Goal: Task Accomplishment & Management: Use online tool/utility

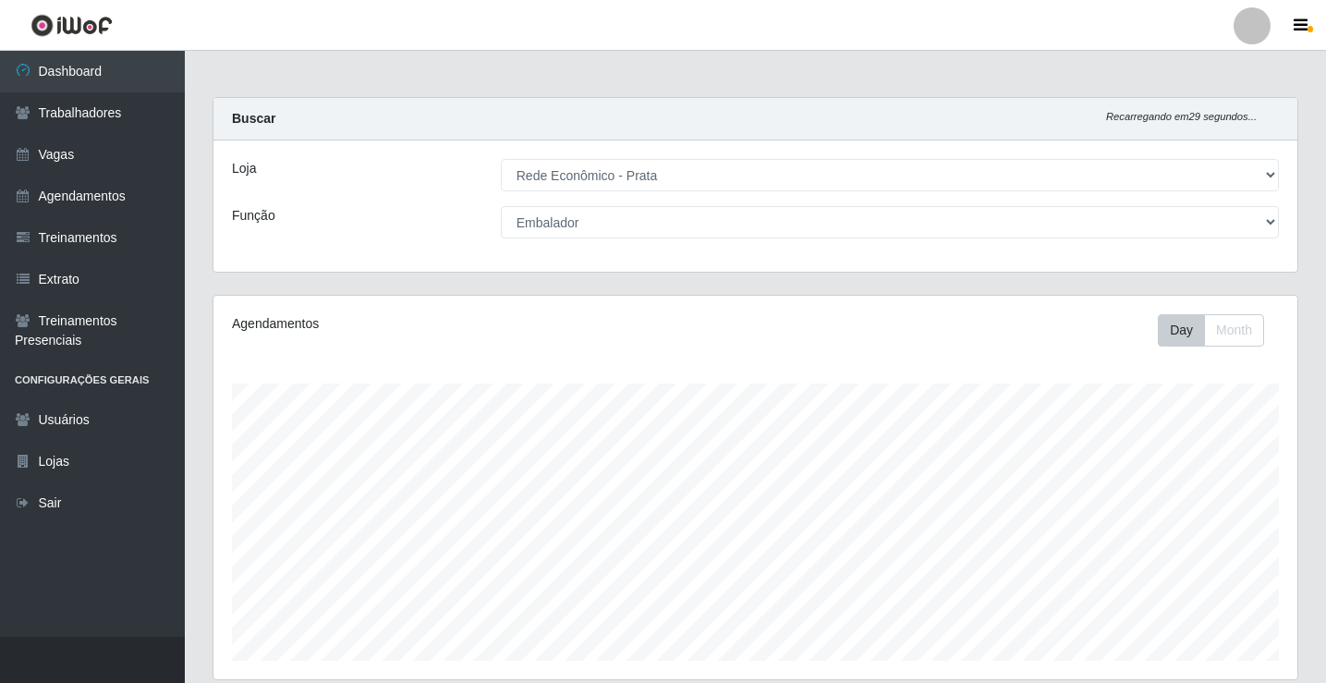
select select "192"
select select "1"
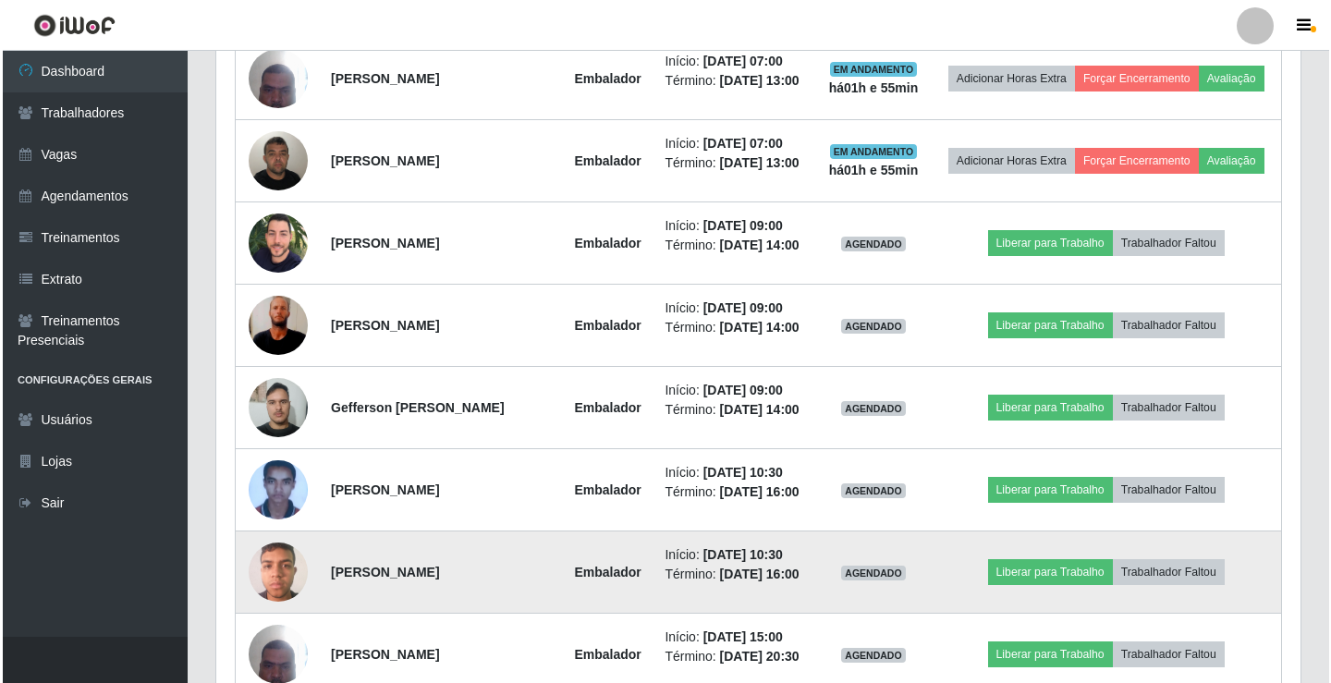
scroll to position [905, 0]
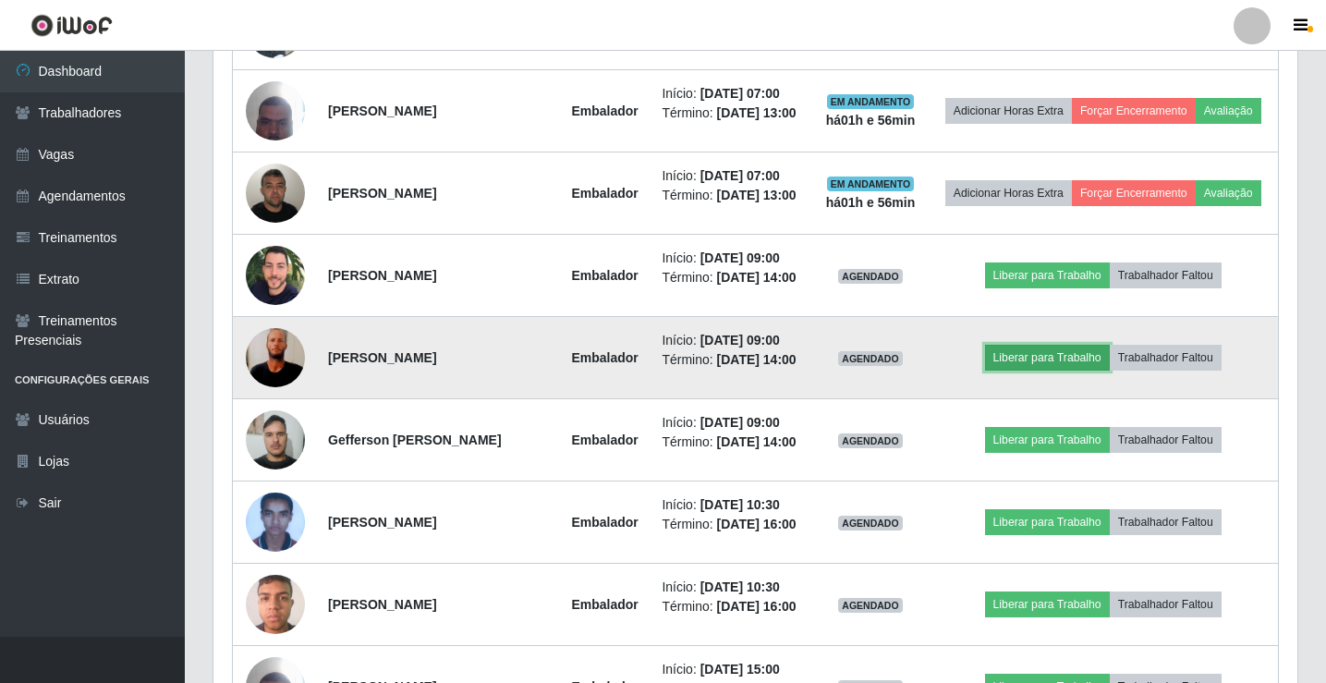
click at [1025, 365] on button "Liberar para Trabalho" at bounding box center [1047, 358] width 125 height 26
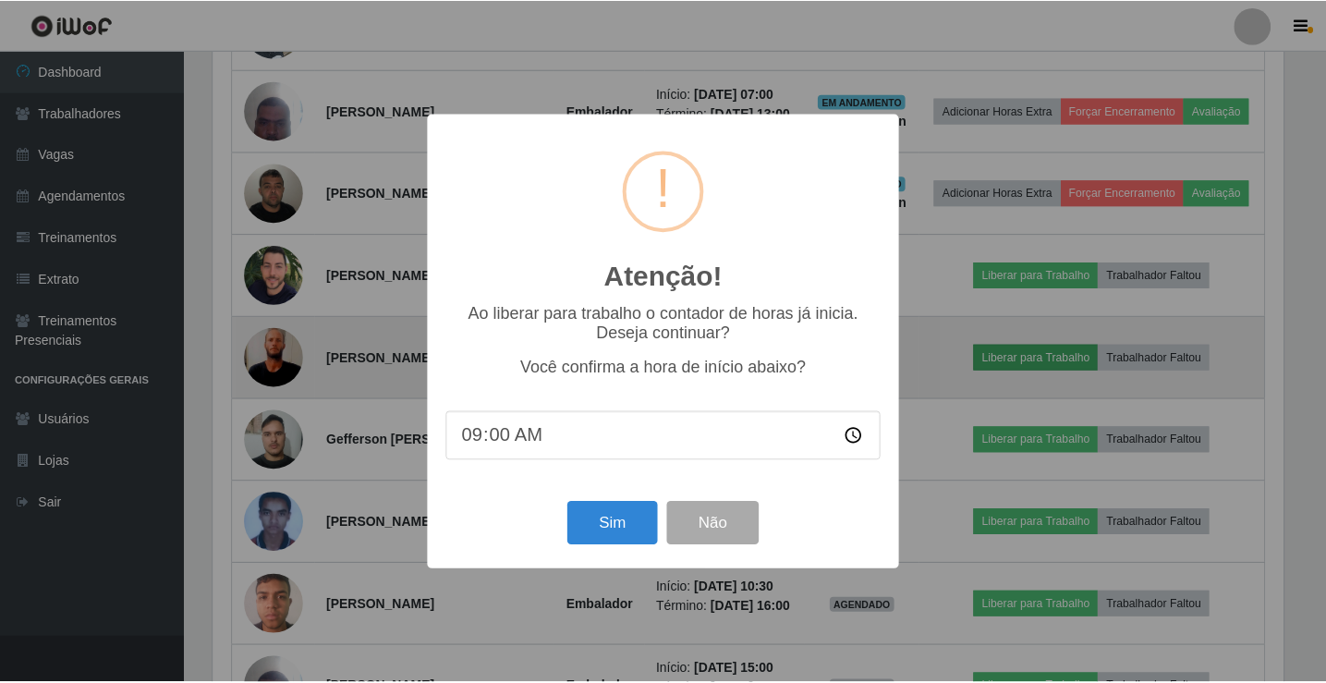
scroll to position [384, 1075]
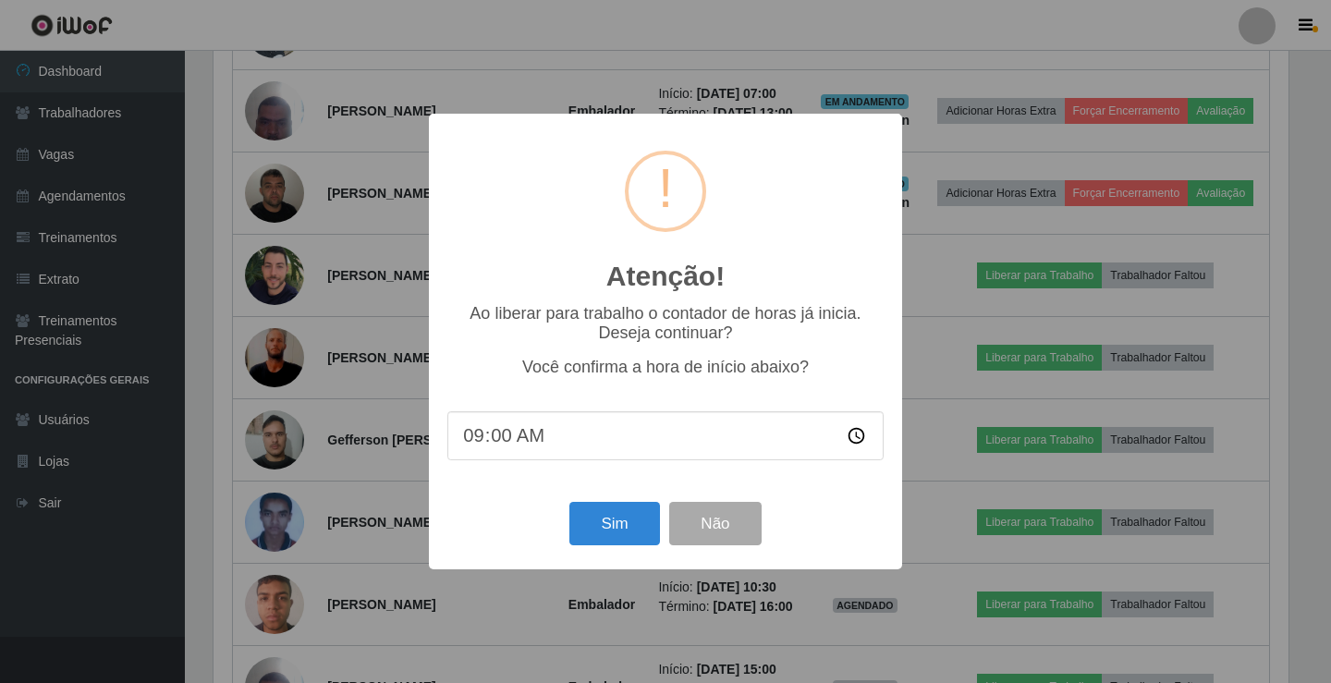
click at [723, 504] on div "Sim Não" at bounding box center [665, 523] width 436 height 53
click at [727, 545] on button "Não" at bounding box center [714, 523] width 91 height 43
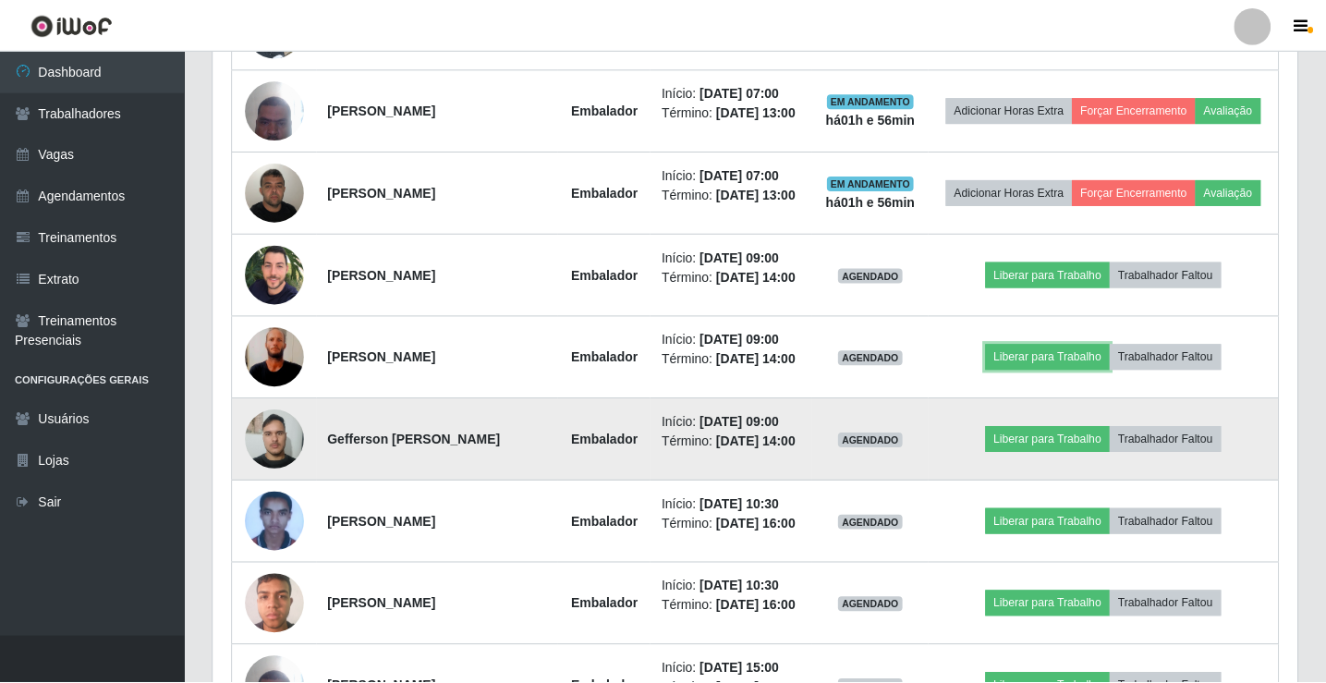
scroll to position [384, 1084]
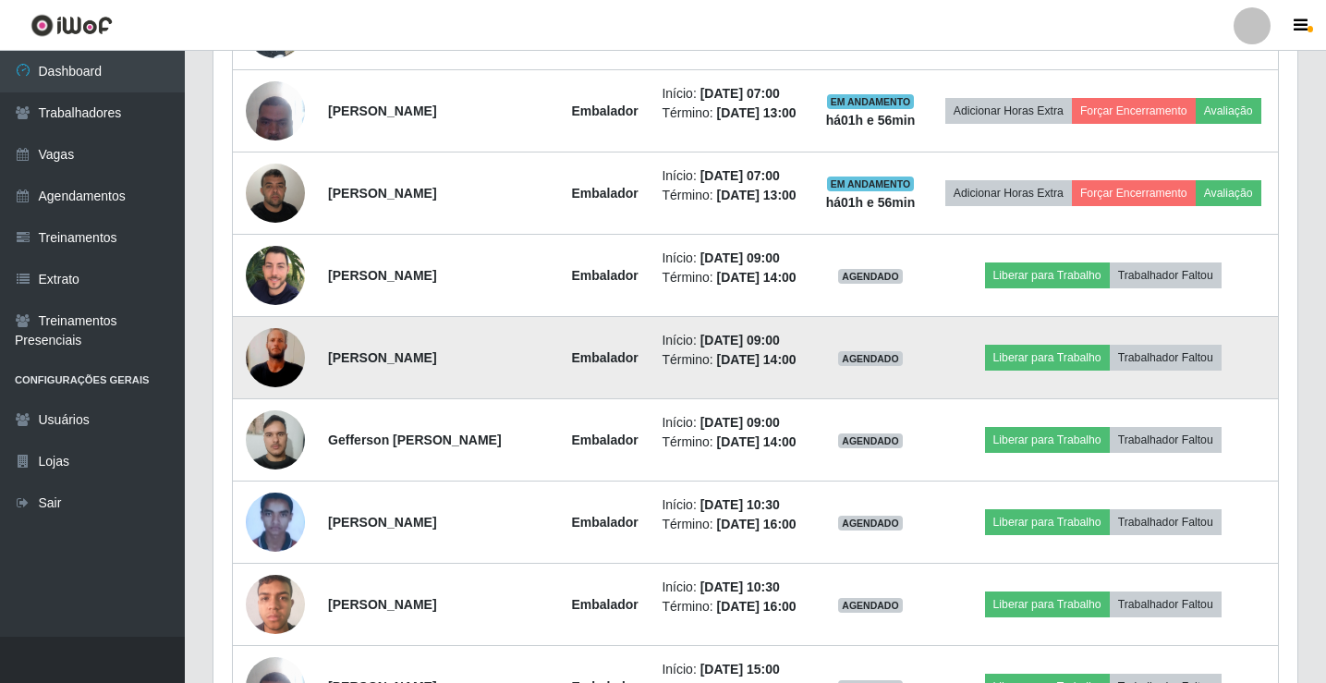
click at [1022, 378] on td "Liberar para Trabalho Trabalhador Faltou" at bounding box center [1103, 358] width 350 height 82
click at [1025, 362] on button "Liberar para Trabalho" at bounding box center [1047, 358] width 125 height 26
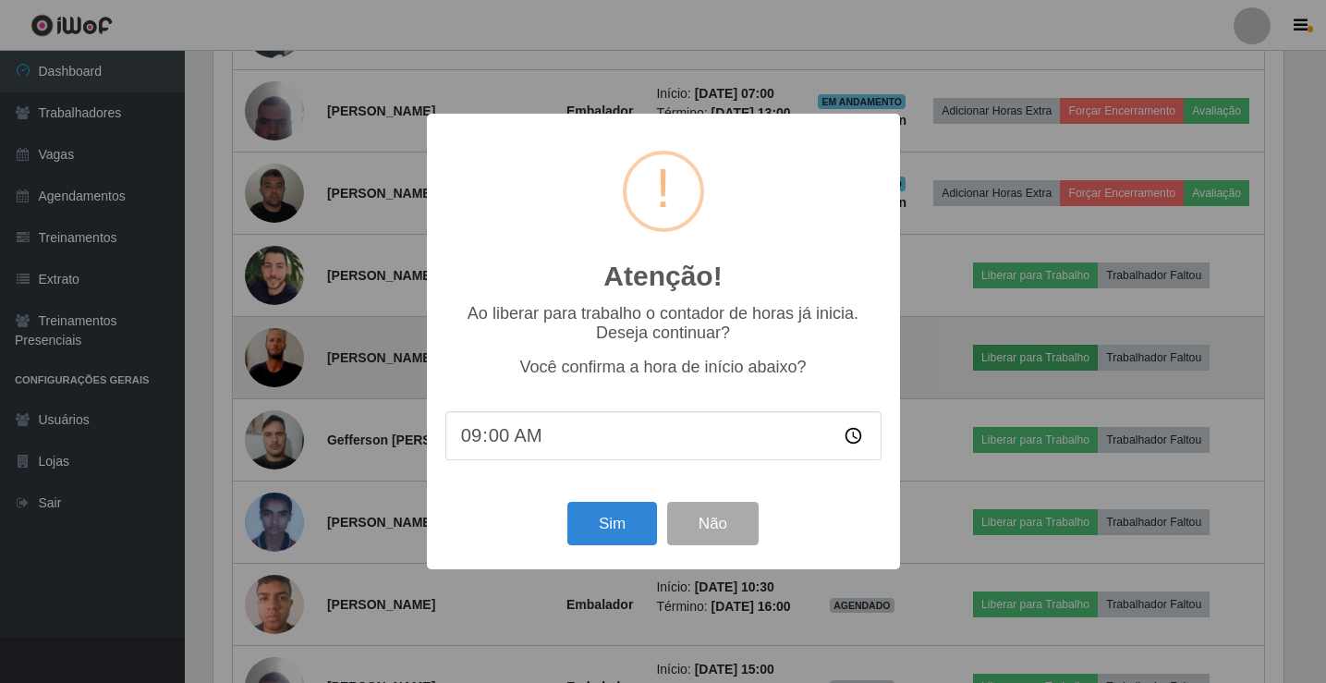
scroll to position [384, 1075]
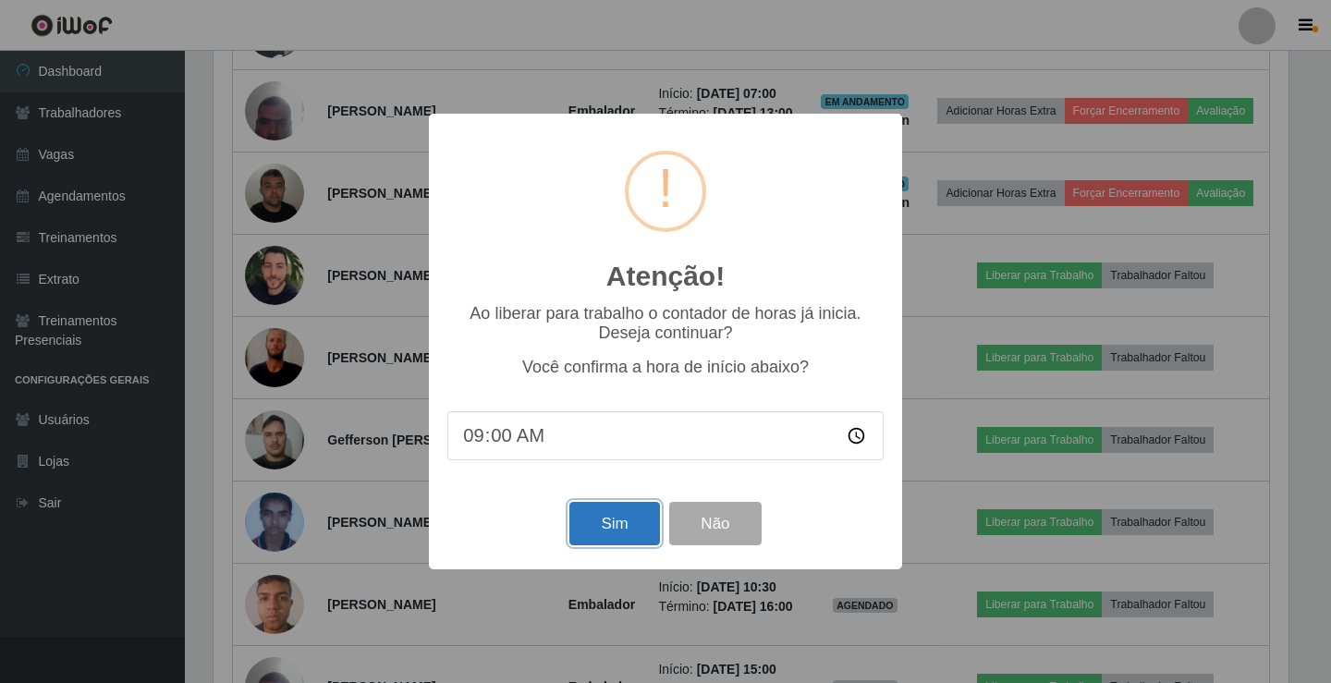
click at [581, 534] on button "Sim" at bounding box center [614, 523] width 90 height 43
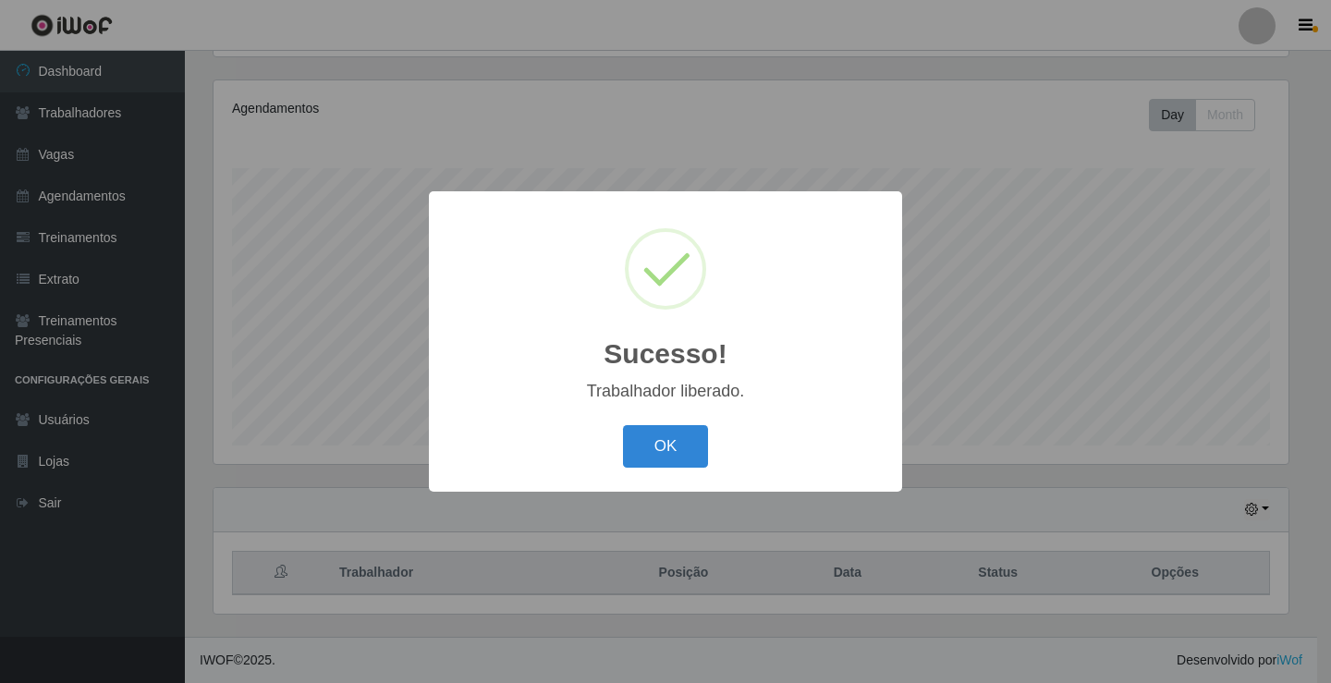
click at [623, 425] on button "OK" at bounding box center [666, 446] width 86 height 43
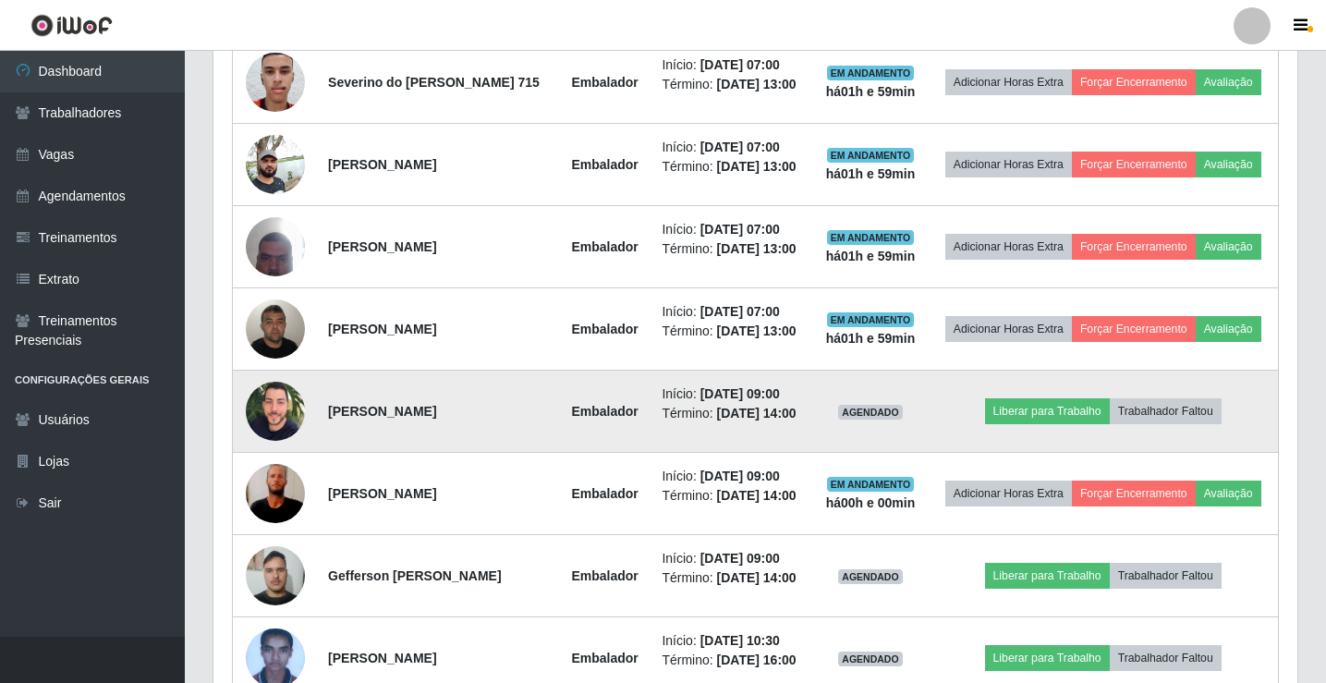
scroll to position [770, 0]
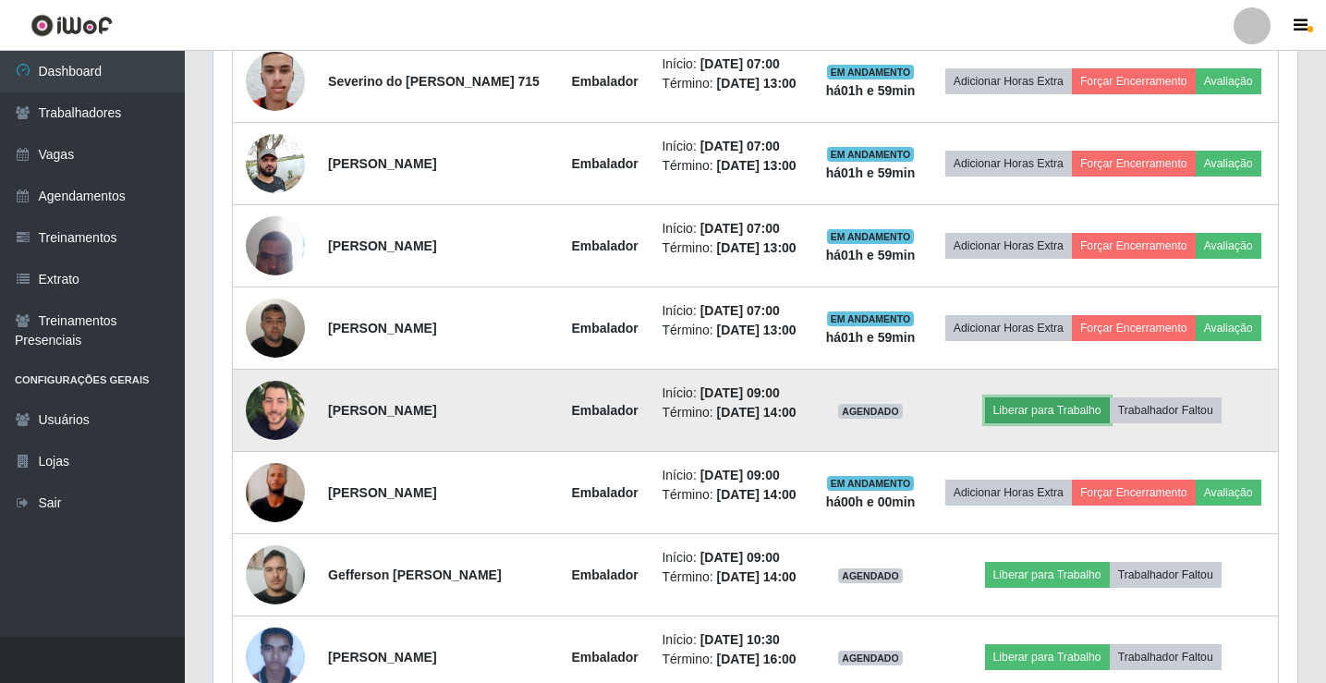
click at [1021, 420] on button "Liberar para Trabalho" at bounding box center [1047, 410] width 125 height 26
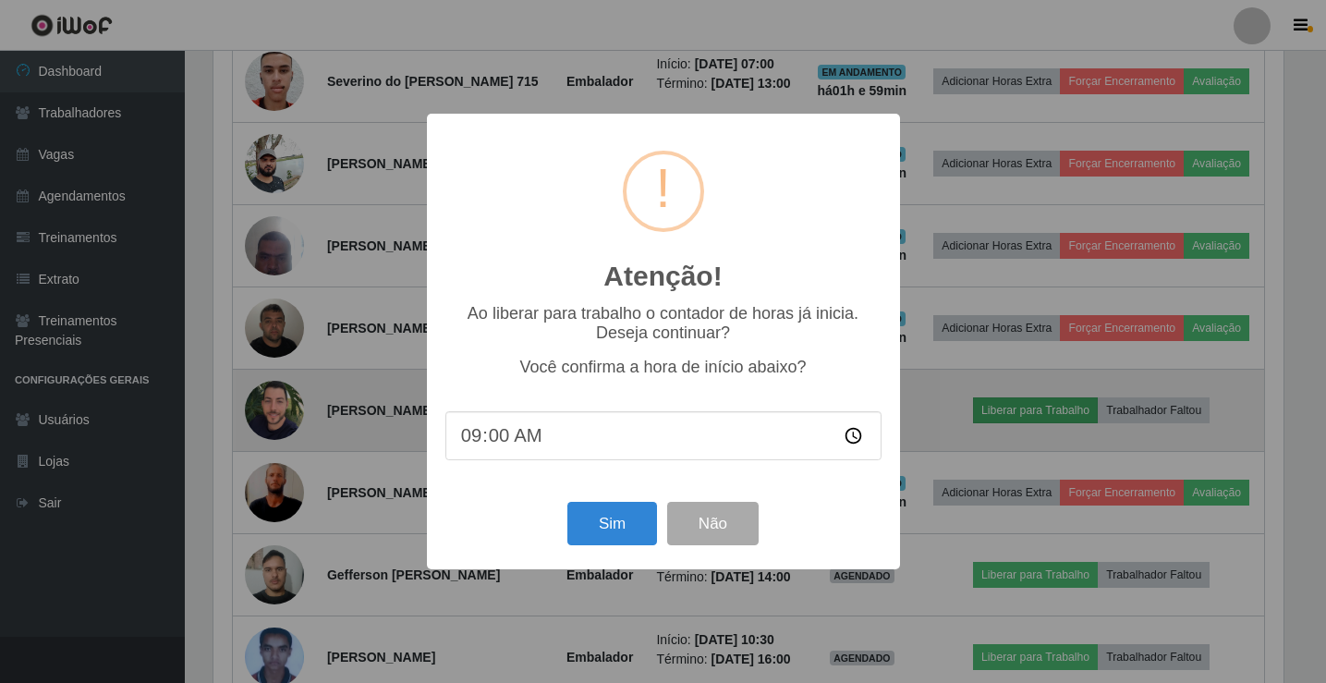
scroll to position [384, 1075]
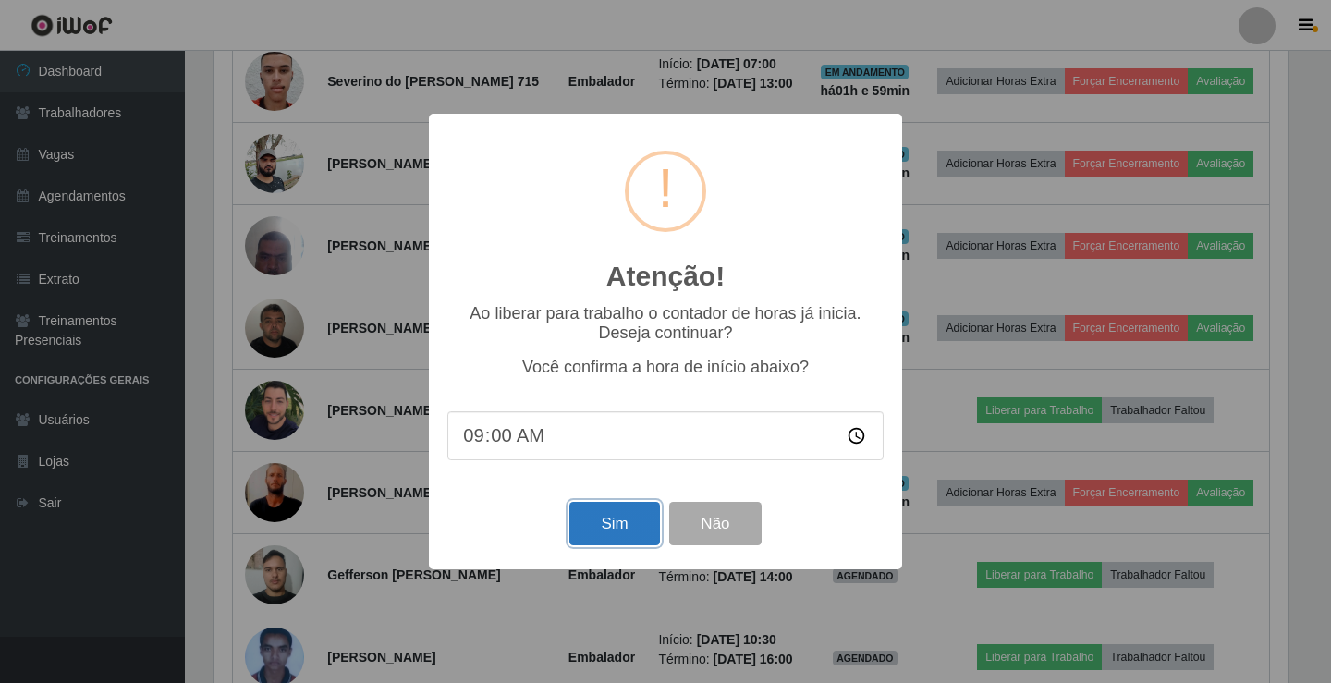
click at [604, 536] on button "Sim" at bounding box center [614, 523] width 90 height 43
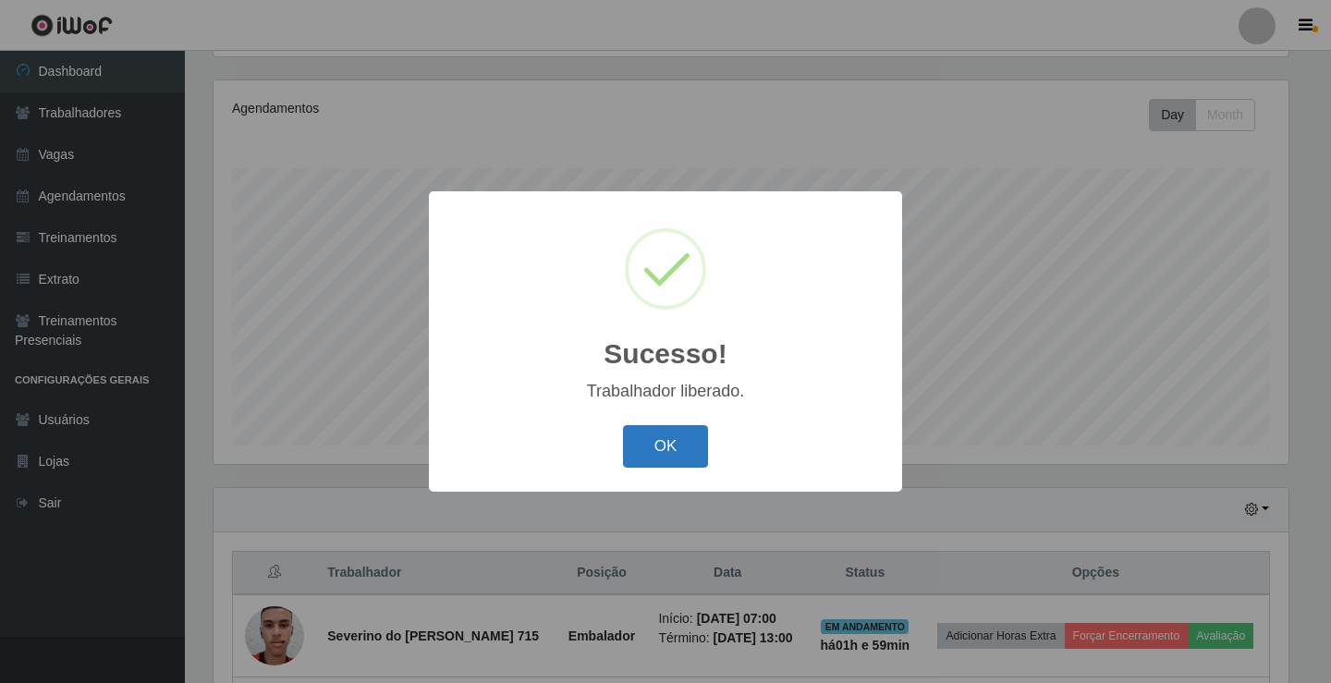
click at [696, 443] on button "OK" at bounding box center [666, 446] width 86 height 43
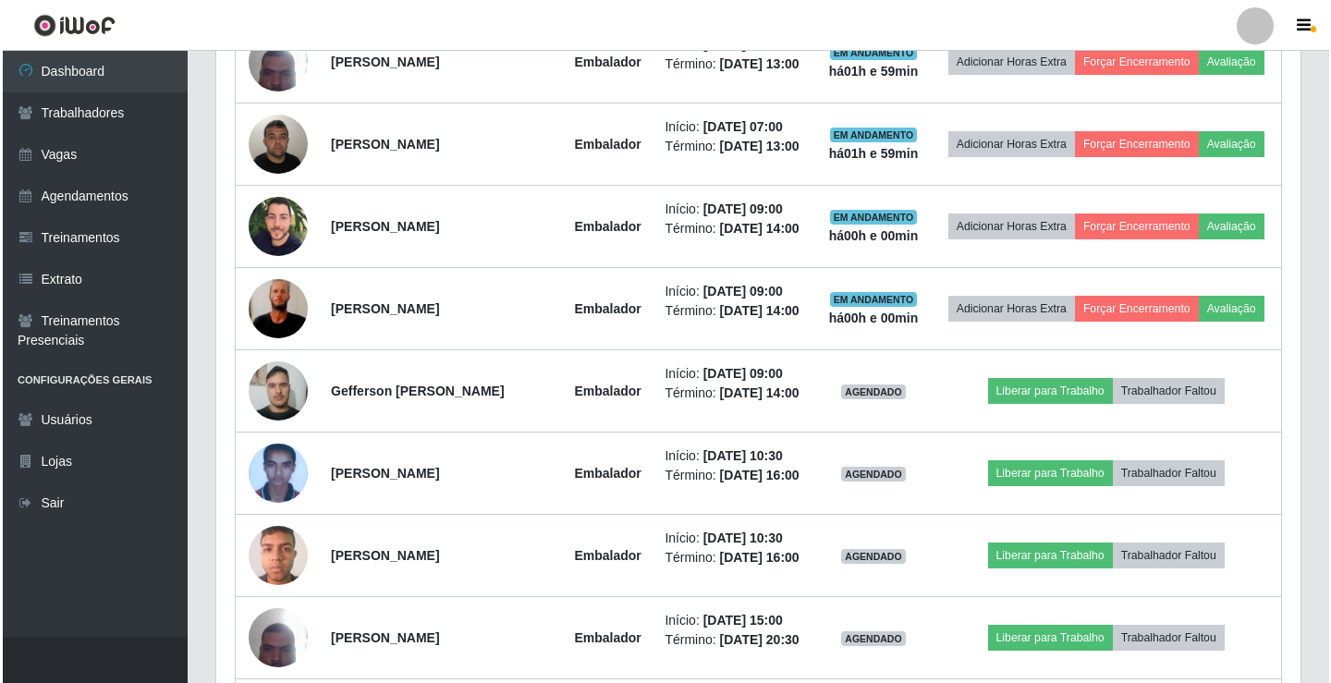
scroll to position [955, 0]
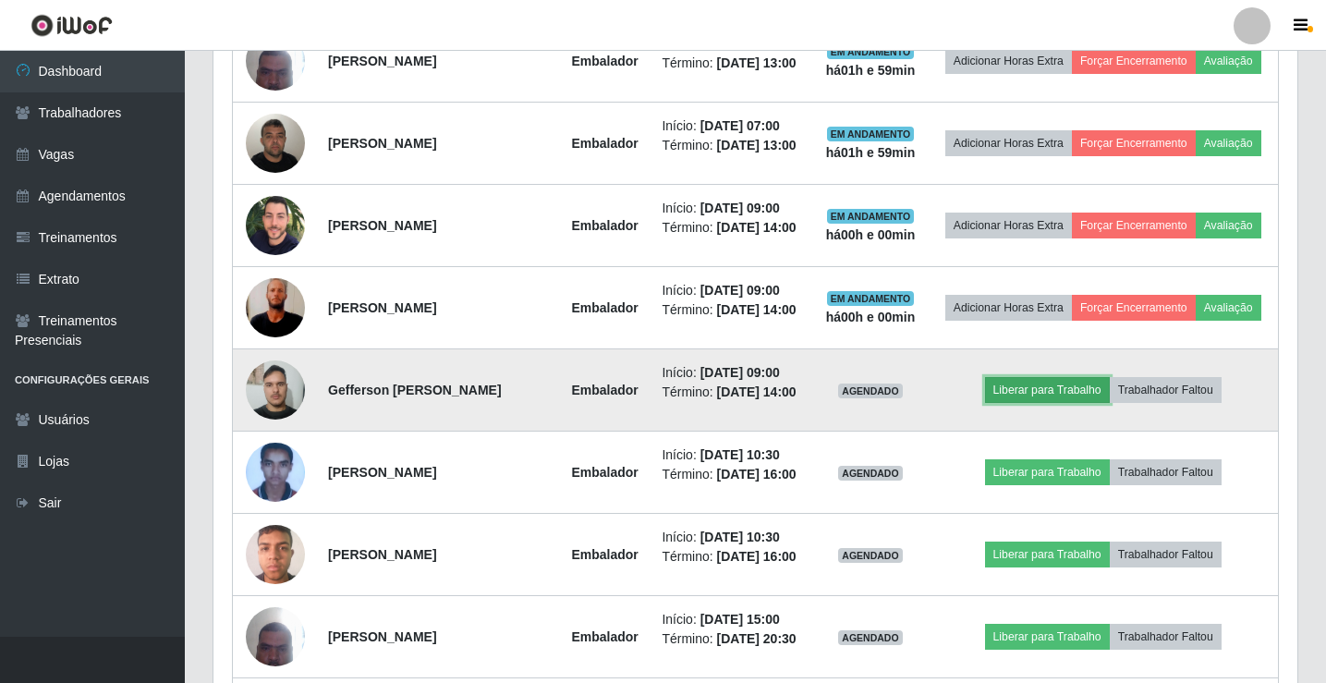
click at [1071, 384] on button "Liberar para Trabalho" at bounding box center [1047, 390] width 125 height 26
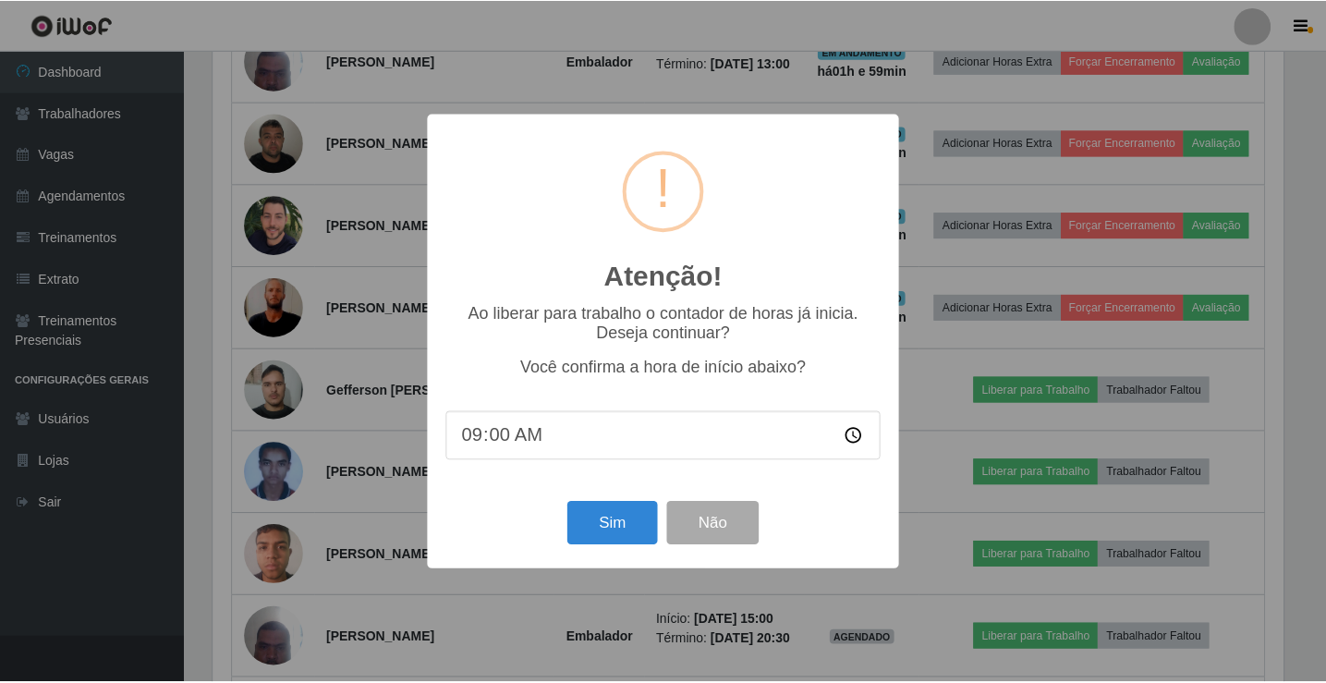
scroll to position [384, 1075]
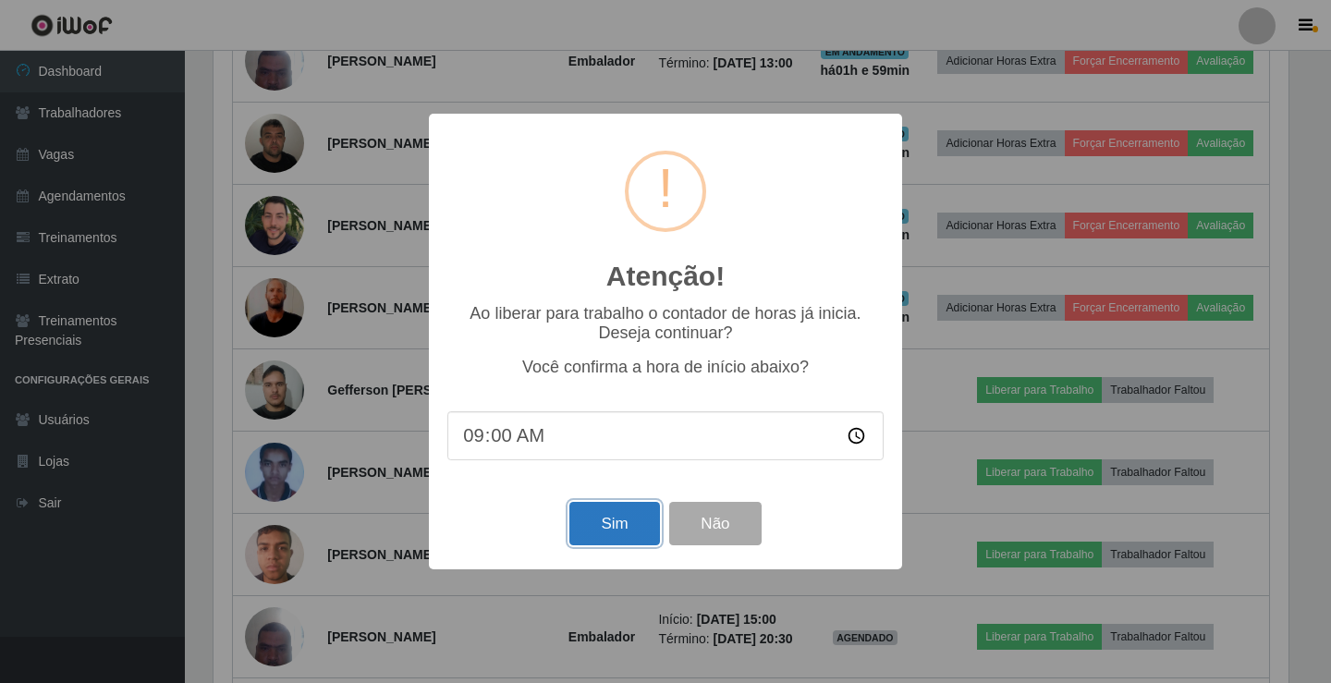
click at [624, 521] on button "Sim" at bounding box center [614, 523] width 90 height 43
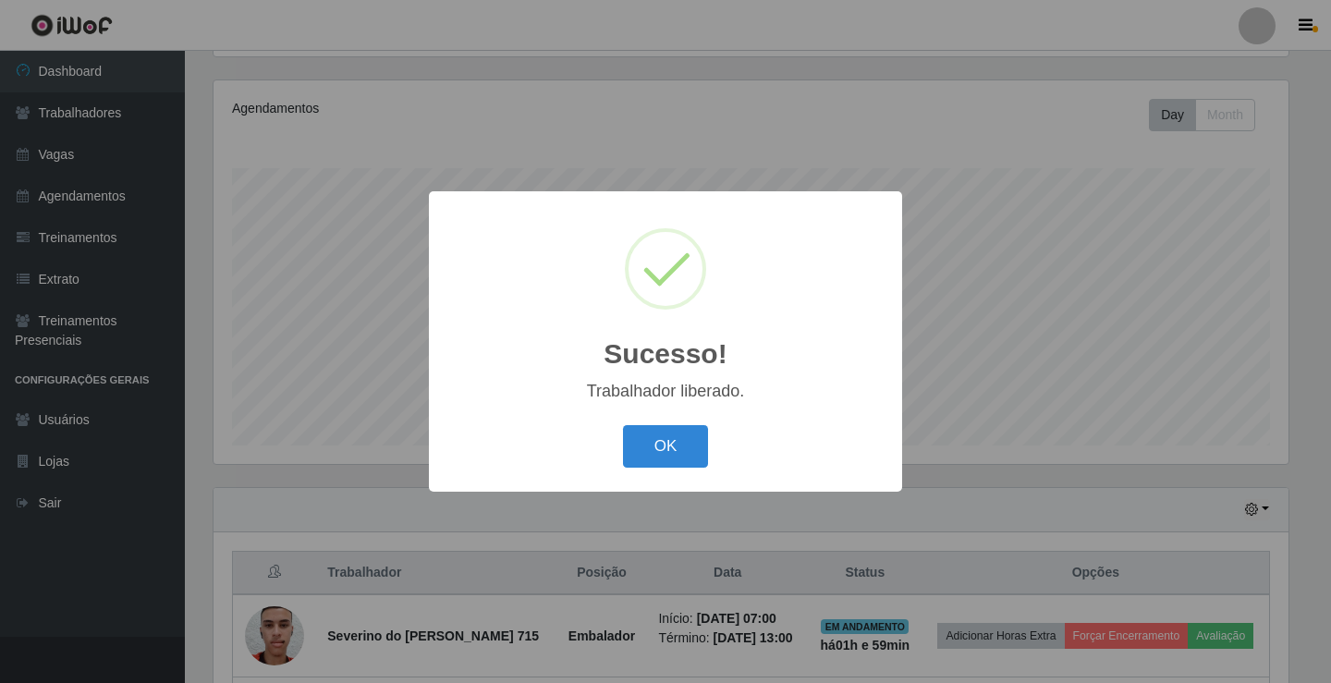
click at [623, 425] on button "OK" at bounding box center [666, 446] width 86 height 43
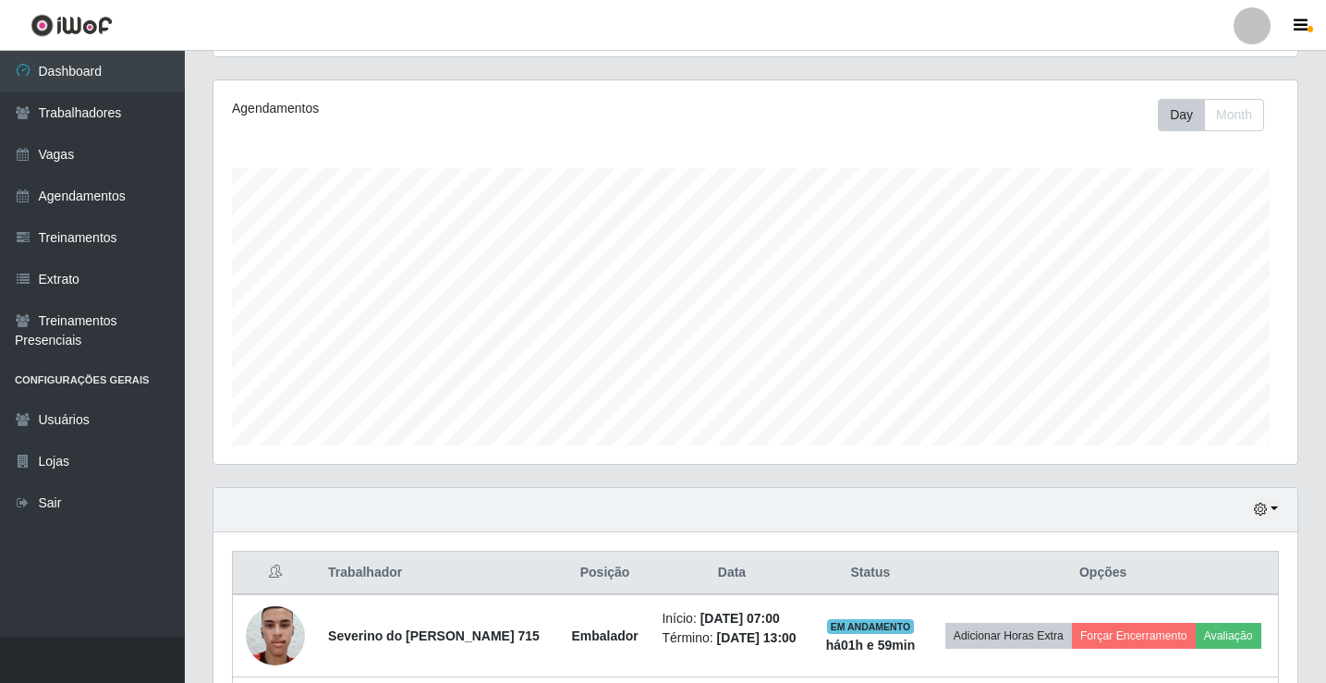
scroll to position [384, 1084]
